Goal: Check status: Check status

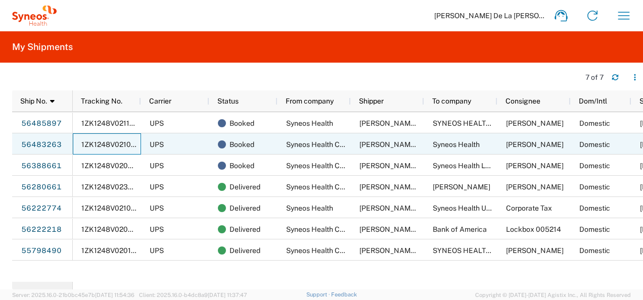
click at [119, 145] on span "1ZK1248V0210325318" at bounding box center [118, 145] width 75 height 8
click at [52, 142] on link "56483263" at bounding box center [41, 145] width 41 height 16
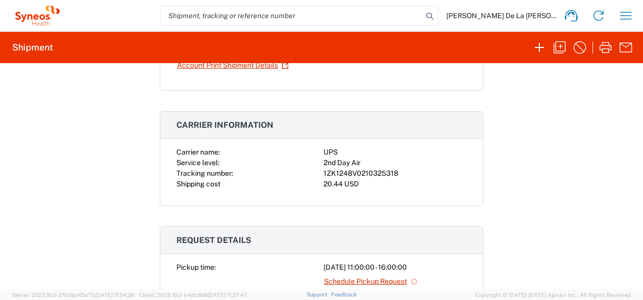
scroll to position [202, 0]
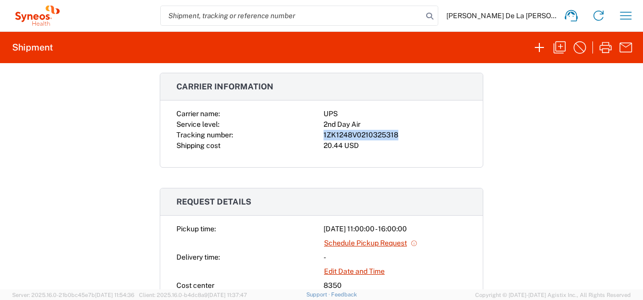
drag, startPoint x: 399, startPoint y: 133, endPoint x: 321, endPoint y: 133, distance: 77.9
click at [324, 133] on div "1ZK1248V0210325318" at bounding box center [395, 135] width 143 height 11
drag, startPoint x: 321, startPoint y: 133, endPoint x: 377, endPoint y: 131, distance: 56.2
copy div "1ZK1248V0210325318"
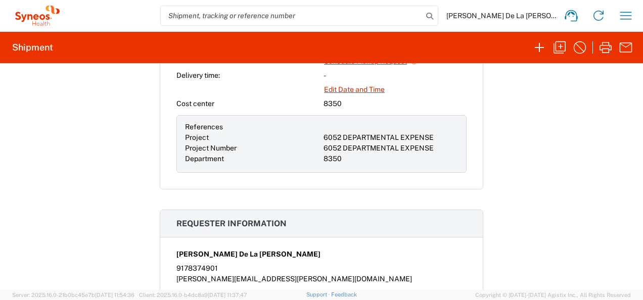
scroll to position [405, 0]
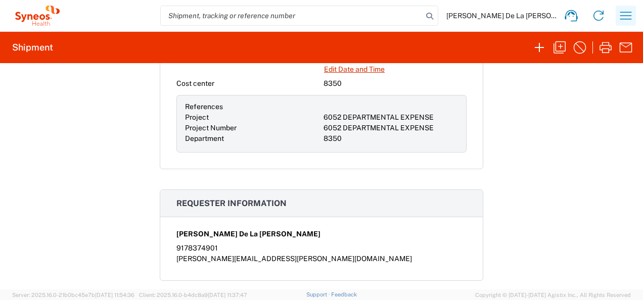
click at [624, 16] on icon "button" at bounding box center [627, 16] width 12 height 8
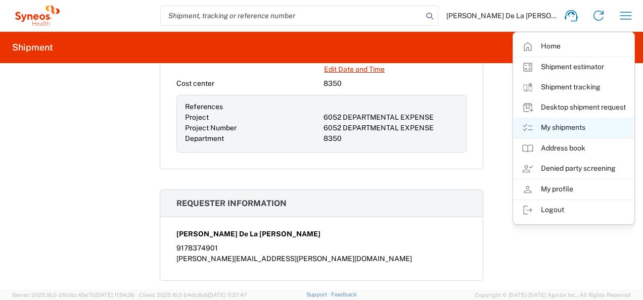
click at [592, 127] on link "My shipments" at bounding box center [574, 128] width 120 height 20
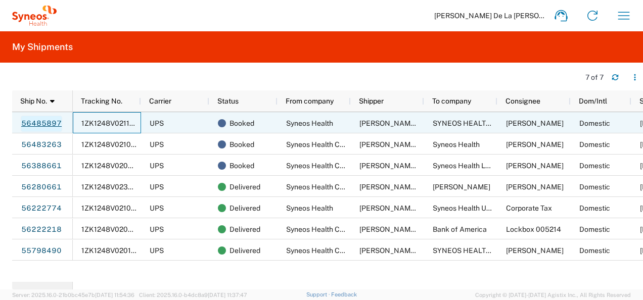
drag, startPoint x: 91, startPoint y: 120, endPoint x: 46, endPoint y: 120, distance: 45.5
click at [46, 120] on link "56485897" at bounding box center [41, 124] width 41 height 16
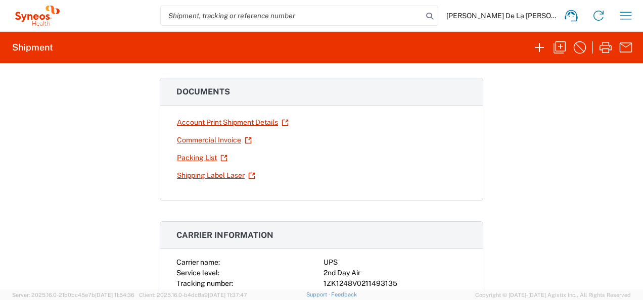
scroll to position [101, 0]
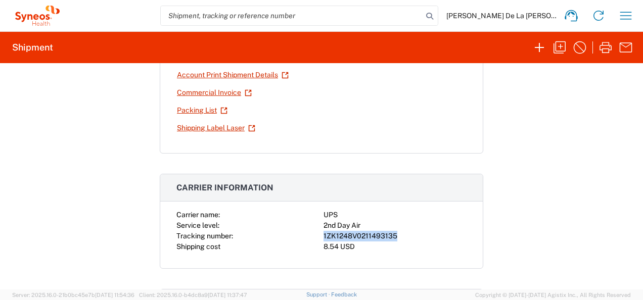
drag, startPoint x: 400, startPoint y: 234, endPoint x: 319, endPoint y: 234, distance: 80.4
click at [319, 234] on div "Carrier name: UPS Service level: 2nd Day Air Tracking number: 1ZK1248V021149313…" at bounding box center [322, 231] width 290 height 42
drag, startPoint x: 319, startPoint y: 234, endPoint x: 347, endPoint y: 235, distance: 27.8
copy div "1ZK1248V0211493135"
